Goal: Transaction & Acquisition: Obtain resource

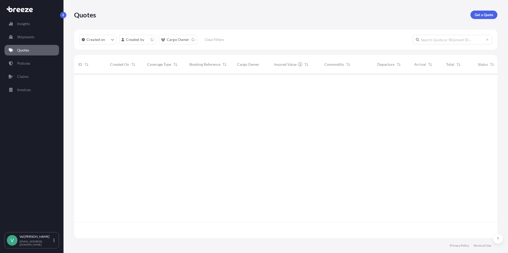
scroll to position [164, 419]
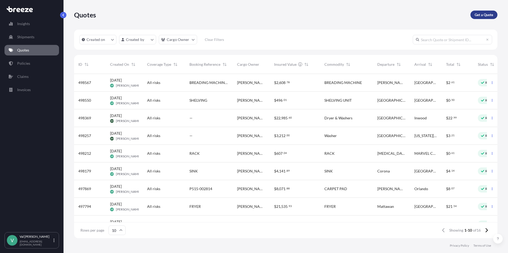
click at [483, 15] on p "Get a Quote" at bounding box center [484, 14] width 19 height 5
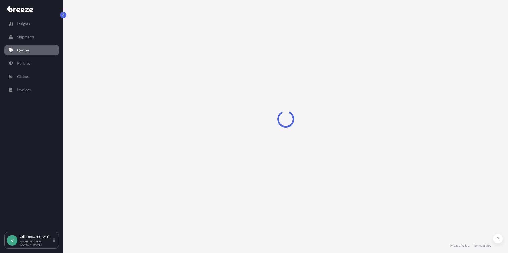
select select "Sea"
select select "1"
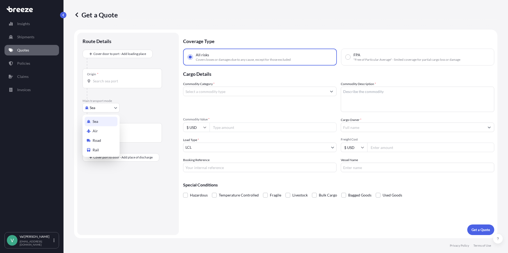
click at [102, 108] on body "Insights Shipments Quotes Policies Claims Invoices V [PERSON_NAME] [PERSON_NAME…" at bounding box center [254, 126] width 508 height 253
click at [105, 139] on div "Road" at bounding box center [101, 141] width 33 height 10
select select "Road"
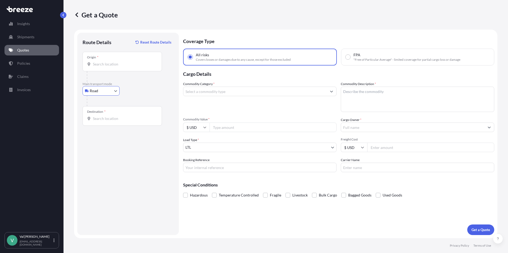
click at [112, 66] on input "Origin *" at bounding box center [124, 64] width 62 height 5
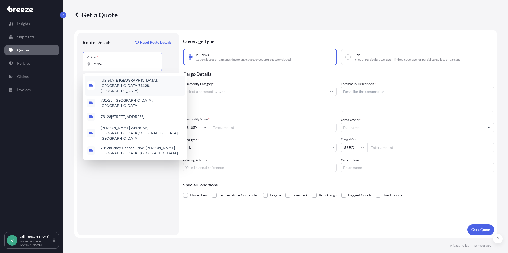
click at [116, 80] on span "[US_STATE][GEOGRAPHIC_DATA] , [GEOGRAPHIC_DATA]" at bounding box center [142, 86] width 83 height 16
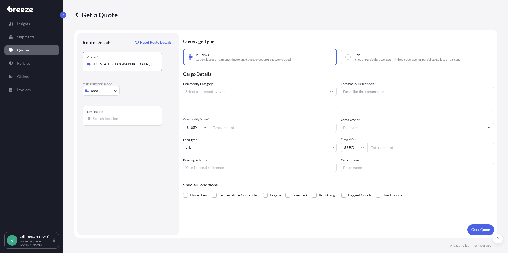
type input "[US_STATE][GEOGRAPHIC_DATA], [GEOGRAPHIC_DATA]"
click at [108, 121] on div "Destination *" at bounding box center [122, 116] width 79 height 20
click at [108, 121] on input "Destination *" at bounding box center [124, 118] width 62 height 5
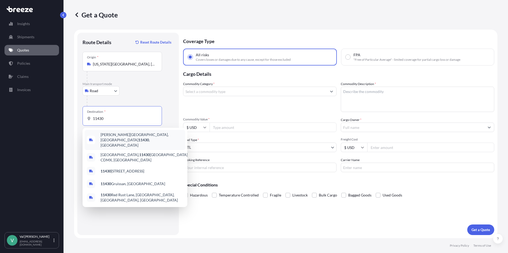
click at [114, 136] on span "[PERSON_NAME][GEOGRAPHIC_DATA] , [GEOGRAPHIC_DATA]" at bounding box center [142, 140] width 83 height 16
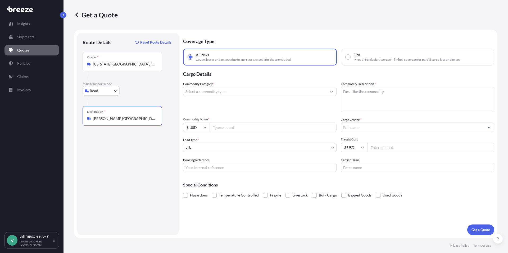
type input "[PERSON_NAME][GEOGRAPHIC_DATA], [GEOGRAPHIC_DATA]"
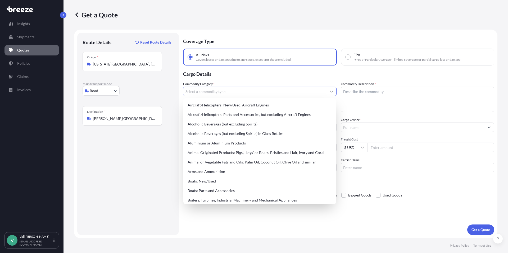
click at [210, 90] on input "Commodity Category *" at bounding box center [254, 92] width 143 height 10
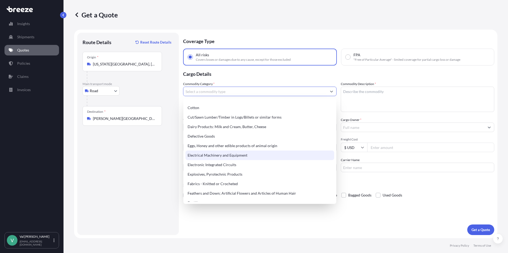
scroll to position [278, 0]
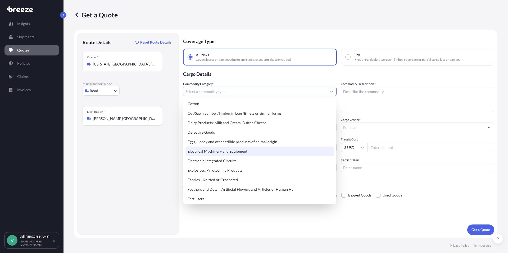
click at [240, 151] on div "Electrical Machinery and Equipment" at bounding box center [259, 152] width 149 height 10
type input "Electrical Machinery and Equipment"
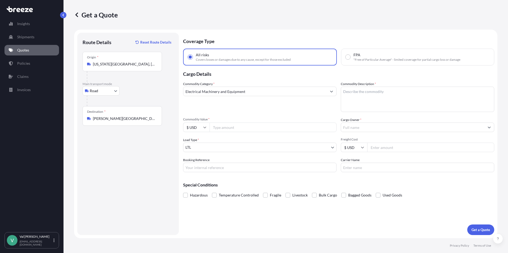
click at [225, 127] on input "Commodity Value *" at bounding box center [273, 128] width 127 height 10
type input "52000"
click at [222, 167] on input "Booking Reference" at bounding box center [259, 168] width 153 height 10
type input "25-5010-MS"
click at [346, 96] on textarea "Commodity Description *" at bounding box center [417, 99] width 153 height 25
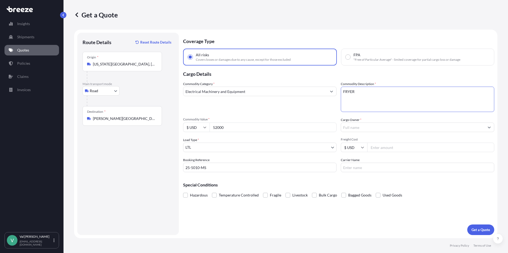
type textarea "FRYER"
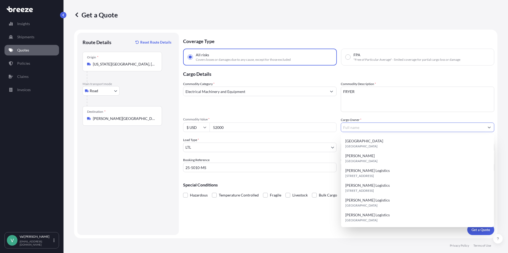
click at [353, 126] on input "Cargo Owner *" at bounding box center [412, 128] width 143 height 10
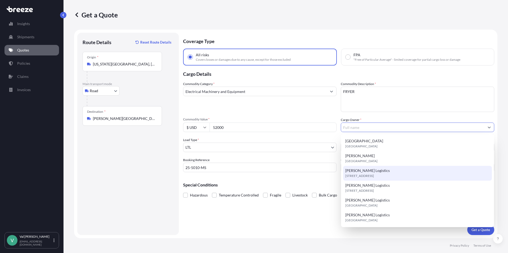
click at [367, 176] on span "[STREET_ADDRESS]" at bounding box center [359, 176] width 29 height 5
type input "[PERSON_NAME] Logistics"
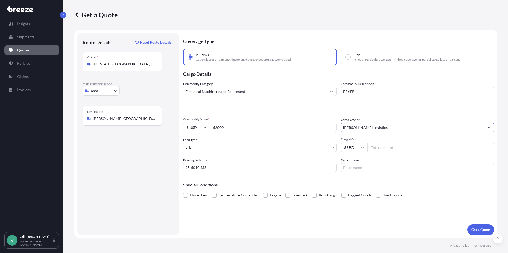
click at [381, 148] on input "Freight Cost" at bounding box center [430, 148] width 127 height 10
type input "673.79"
click at [367, 168] on input "Carrier Name" at bounding box center [417, 168] width 153 height 10
type input "XPO LOGISTICS"
click at [476, 228] on p "Get a Quote" at bounding box center [480, 230] width 19 height 5
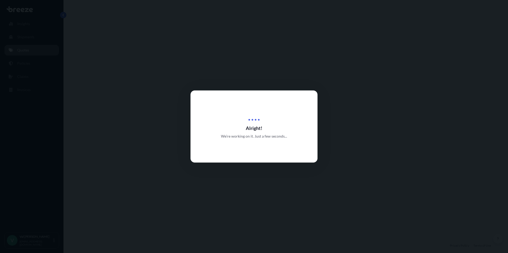
select select "Road"
select select "1"
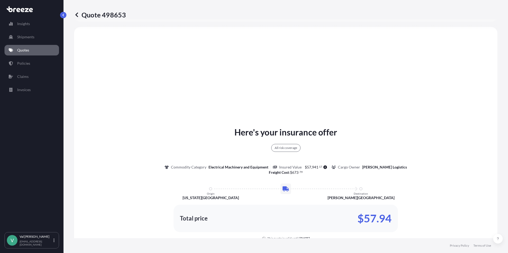
scroll to position [192, 0]
